Goal: Navigation & Orientation: Find specific page/section

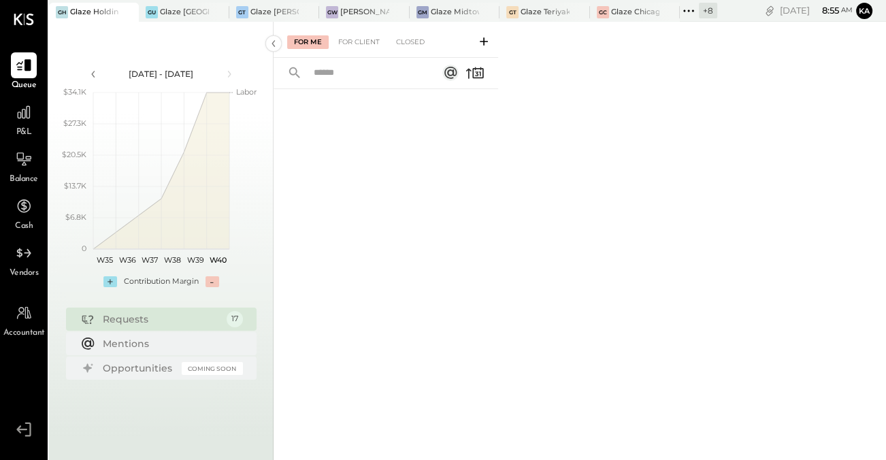
drag, startPoint x: 103, startPoint y: 0, endPoint x: 828, endPoint y: 197, distance: 751.7
click at [828, 197] on div "For Me For Client Closed" at bounding box center [580, 241] width 612 height 438
